Goal: Task Accomplishment & Management: Use online tool/utility

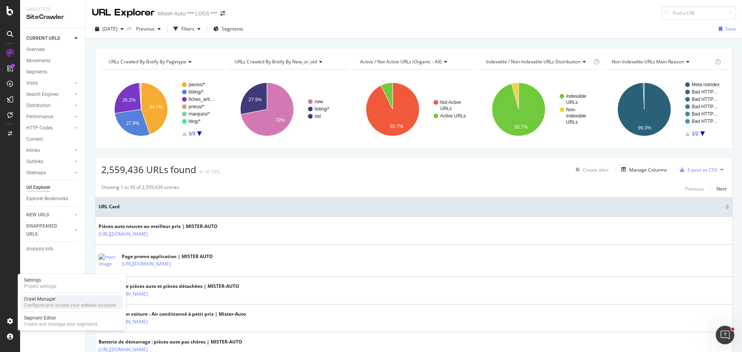
click at [43, 304] on div "Configure and access your website analyses" at bounding box center [70, 305] width 92 height 6
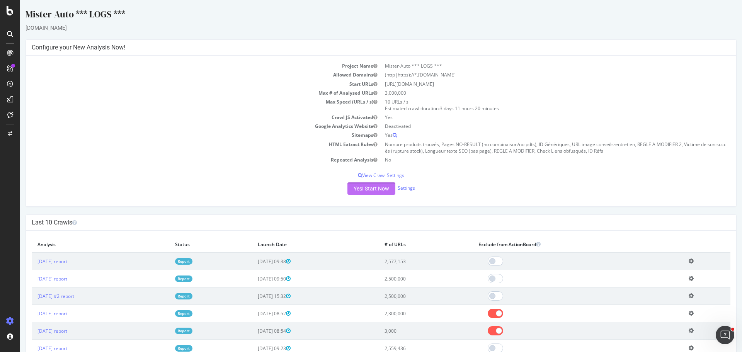
click at [376, 189] on button "Yes! Start Now" at bounding box center [372, 188] width 48 height 12
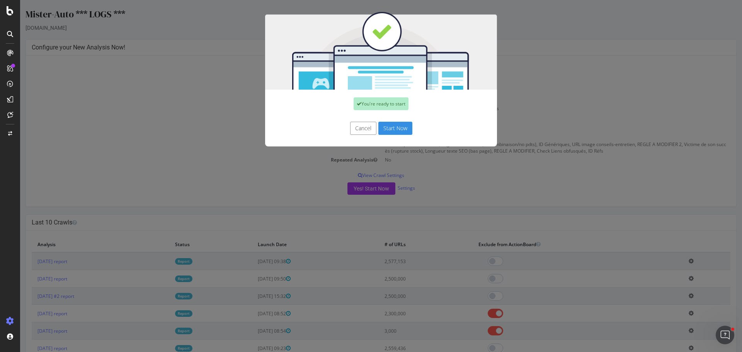
click at [397, 129] on button "Start Now" at bounding box center [395, 128] width 34 height 13
